Goal: Task Accomplishment & Management: Use online tool/utility

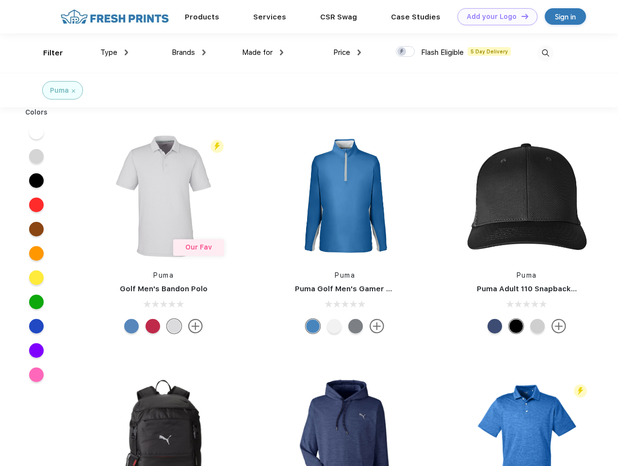
scroll to position [0, 0]
click at [494, 16] on link "Add your Logo Design Tool" at bounding box center [498, 16] width 80 height 17
click at [0, 0] on div "Design Tool" at bounding box center [0, 0] width 0 height 0
click at [521, 16] on link "Add your Logo Design Tool" at bounding box center [498, 16] width 80 height 17
click at [47, 53] on div "Filter" at bounding box center [53, 53] width 20 height 11
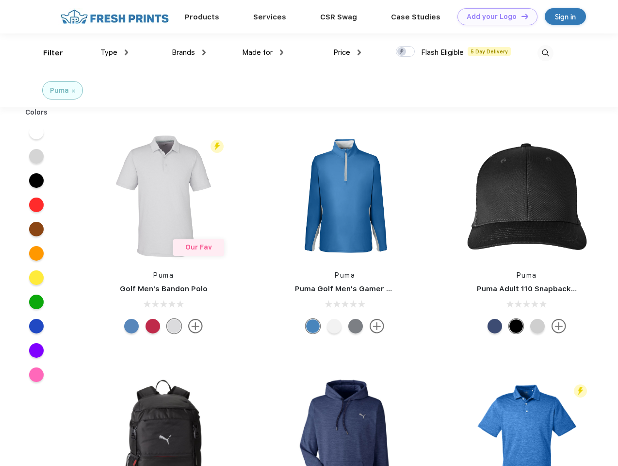
click at [115, 52] on span "Type" at bounding box center [108, 52] width 17 height 9
click at [189, 52] on span "Brands" at bounding box center [183, 52] width 23 height 9
click at [263, 52] on span "Made for" at bounding box center [257, 52] width 31 height 9
click at [347, 52] on span "Price" at bounding box center [341, 52] width 17 height 9
click at [406, 52] on div at bounding box center [405, 51] width 19 height 11
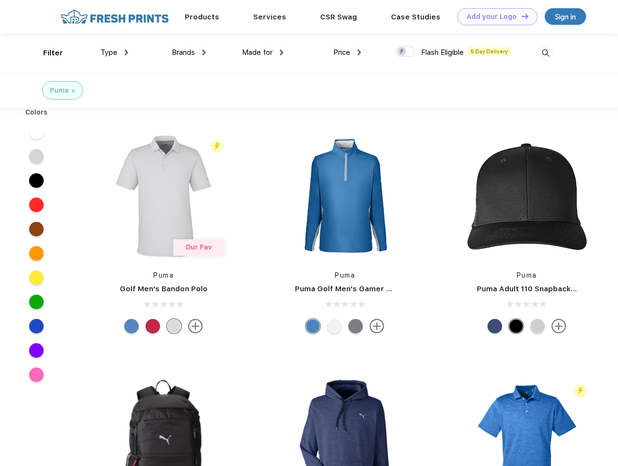
click at [402, 52] on input "checkbox" at bounding box center [399, 49] width 6 height 6
click at [545, 53] on img at bounding box center [546, 53] width 16 height 16
